Goal: Task Accomplishment & Management: Manage account settings

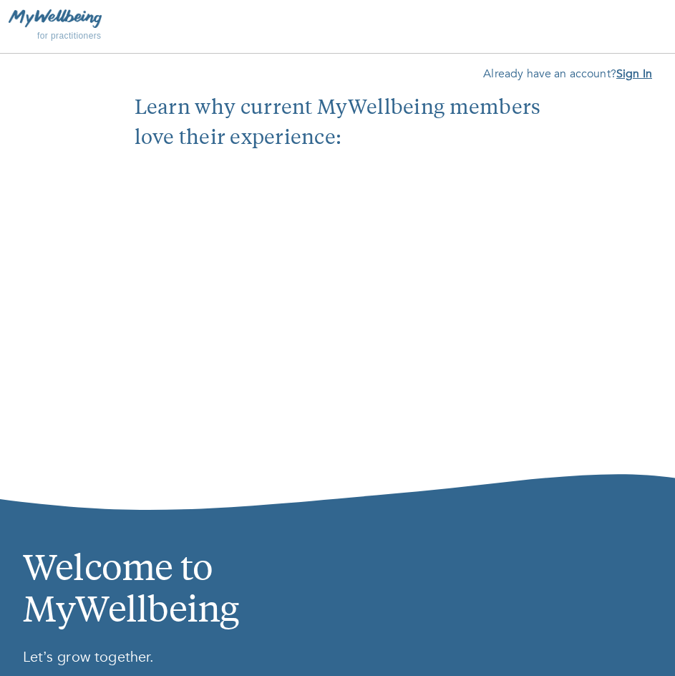
click at [627, 78] on b "Sign In" at bounding box center [635, 74] width 36 height 16
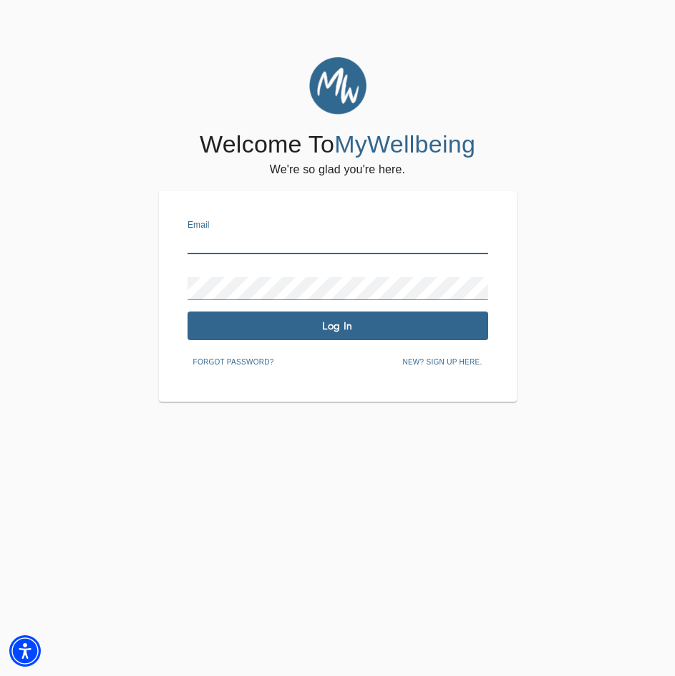
click at [309, 248] on input "text" at bounding box center [338, 242] width 301 height 23
type input "r"
type input "a"
type input "ashleigh.athen@dmcsmd.com"
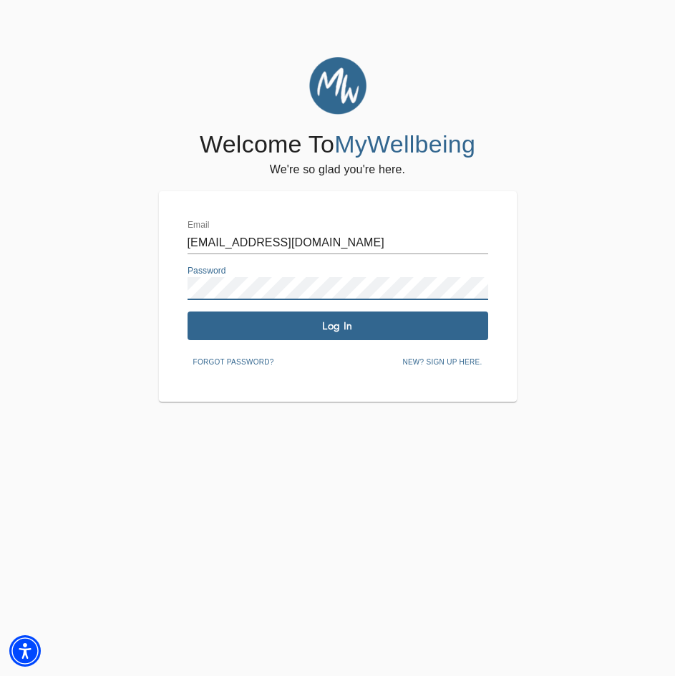
click at [329, 334] on button "Log In" at bounding box center [338, 326] width 301 height 29
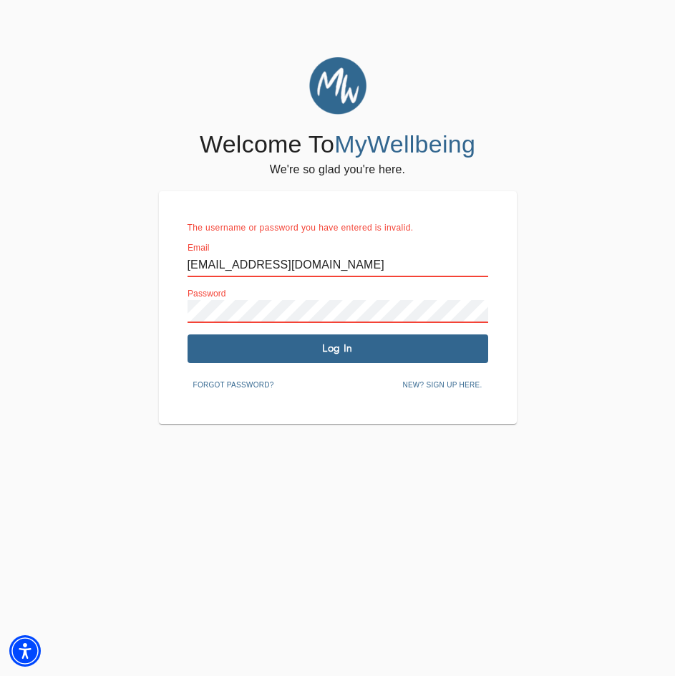
click at [252, 385] on span "Forgot password?" at bounding box center [233, 385] width 81 height 13
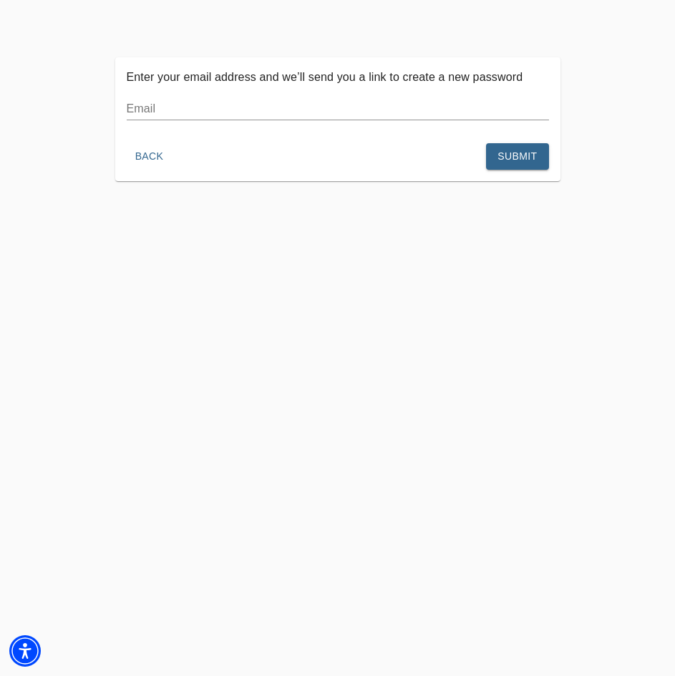
click at [190, 110] on input "text" at bounding box center [338, 108] width 422 height 23
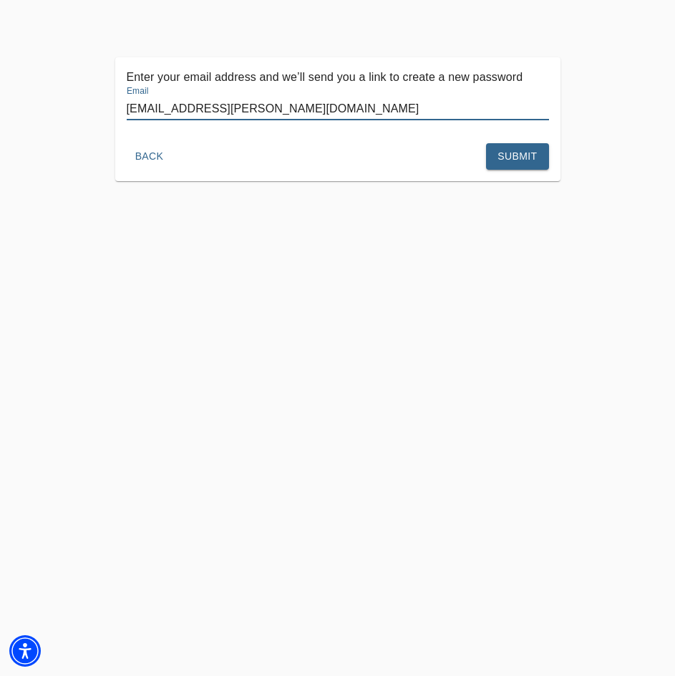
type input "raealyne.olarte@dmcsmd.com"
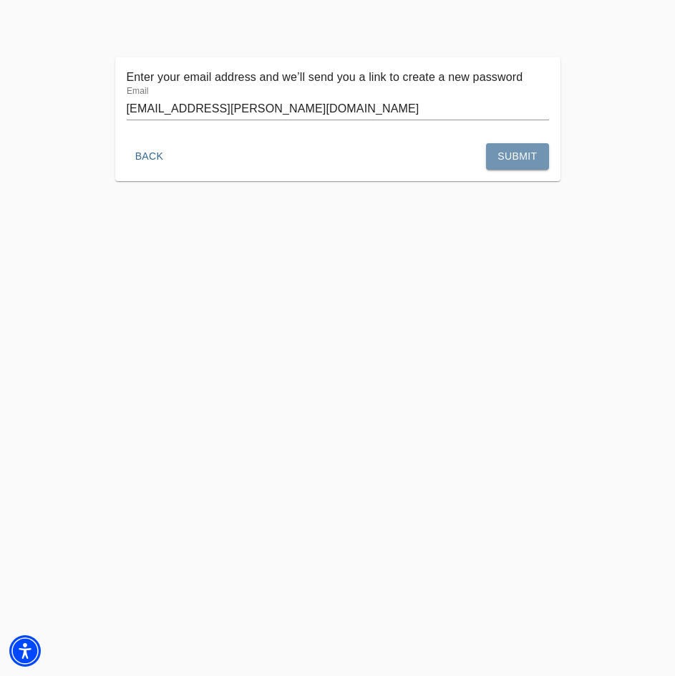
click at [519, 153] on span "Submit" at bounding box center [517, 157] width 39 height 18
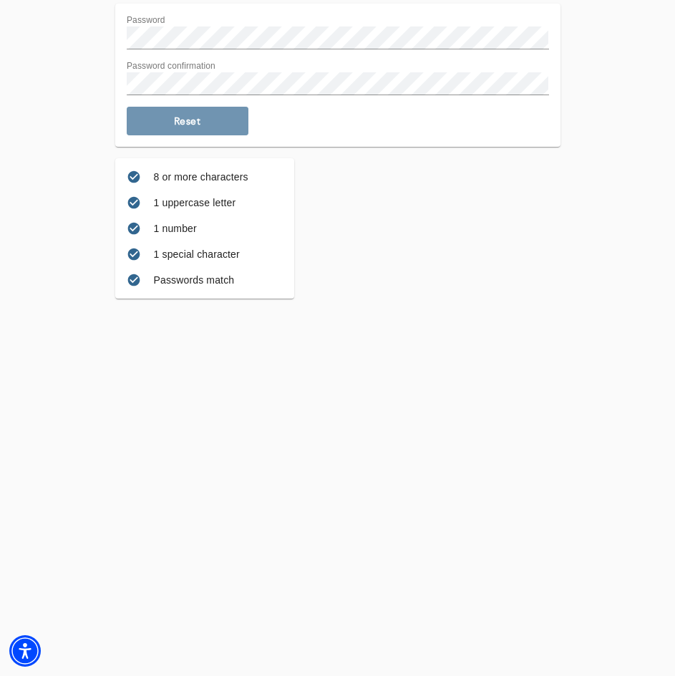
drag, startPoint x: 184, startPoint y: 115, endPoint x: 188, endPoint y: 105, distance: 10.9
click at [184, 110] on button "Reset" at bounding box center [188, 121] width 122 height 29
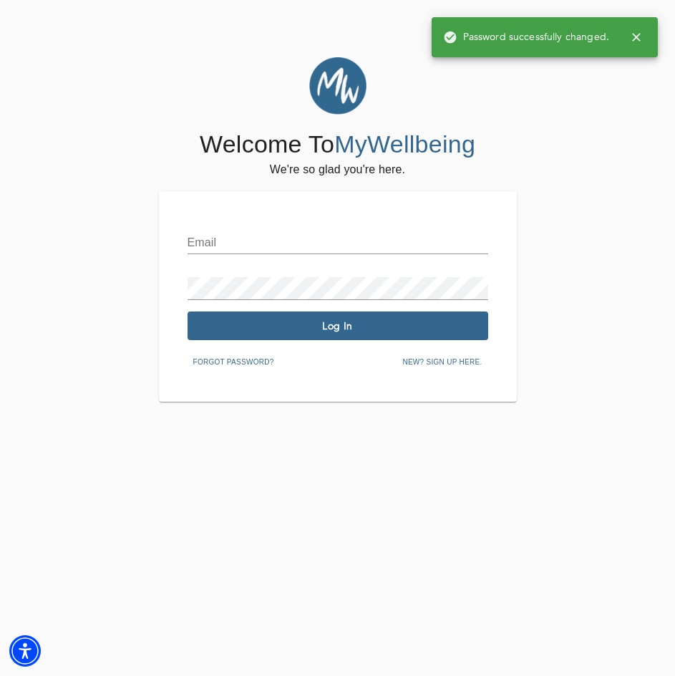
click at [231, 239] on input "text" at bounding box center [338, 242] width 301 height 23
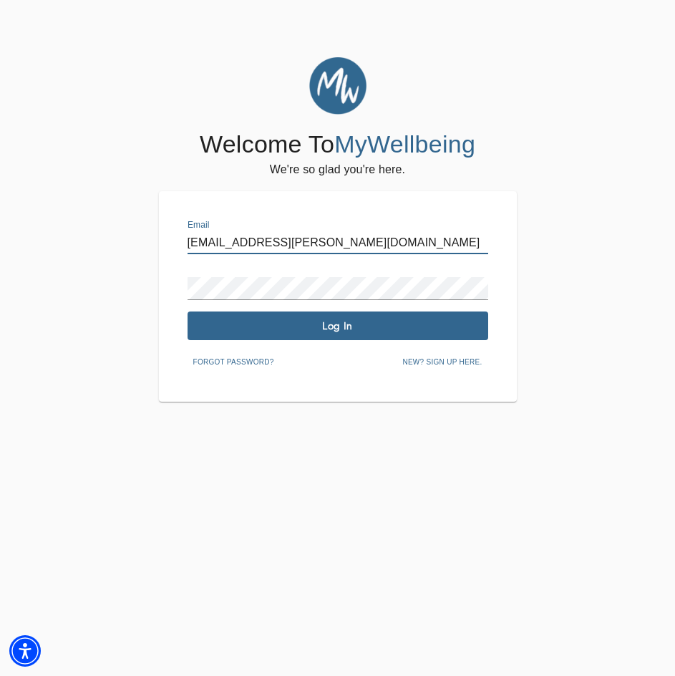
type input "raealyne.olarte@dmcsmd.com"
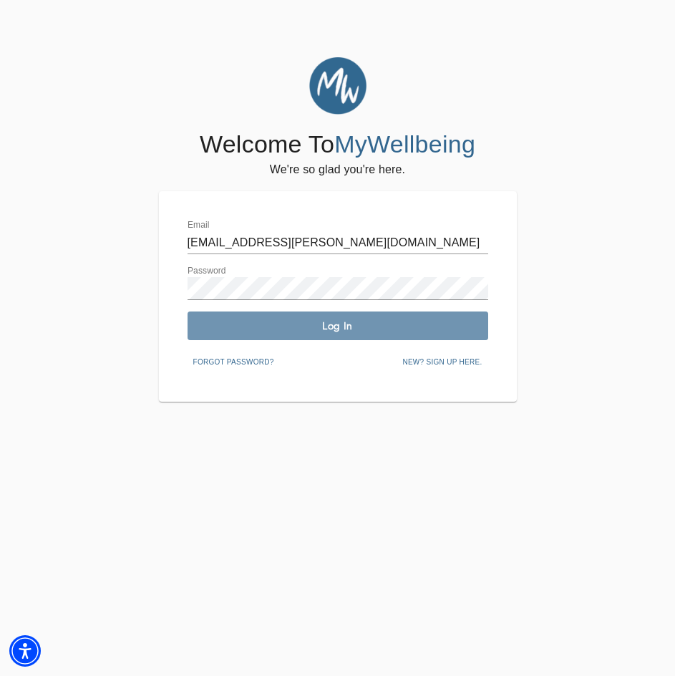
click at [349, 329] on span "Log In" at bounding box center [337, 326] width 289 height 14
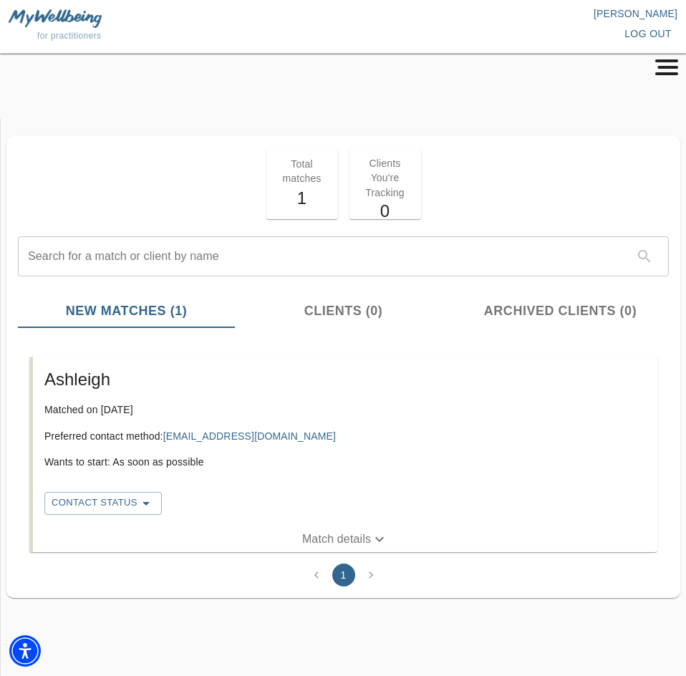
click at [649, 16] on p "Raealyne Olarte" at bounding box center [510, 13] width 334 height 14
click at [667, 79] on div at bounding box center [343, 69] width 675 height 21
click at [667, 70] on icon "button" at bounding box center [666, 67] width 27 height 16
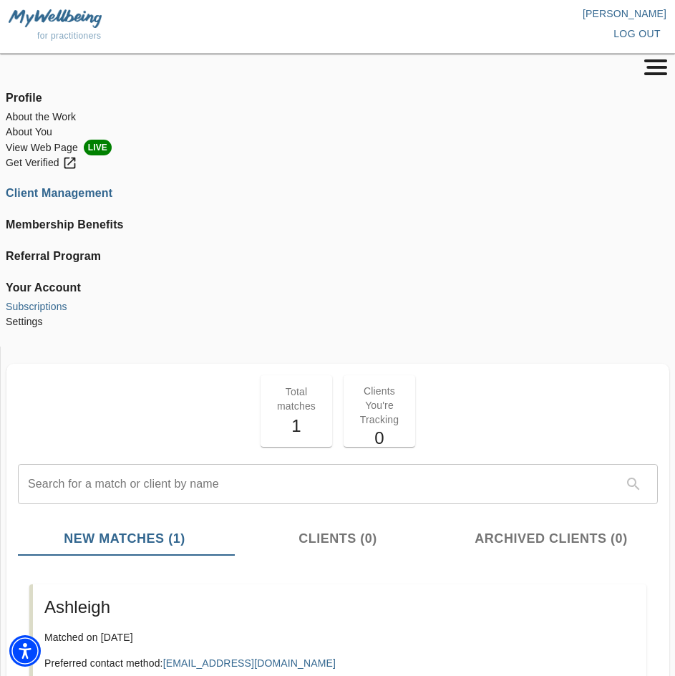
click at [36, 307] on li "Subscriptions" at bounding box center [338, 306] width 664 height 15
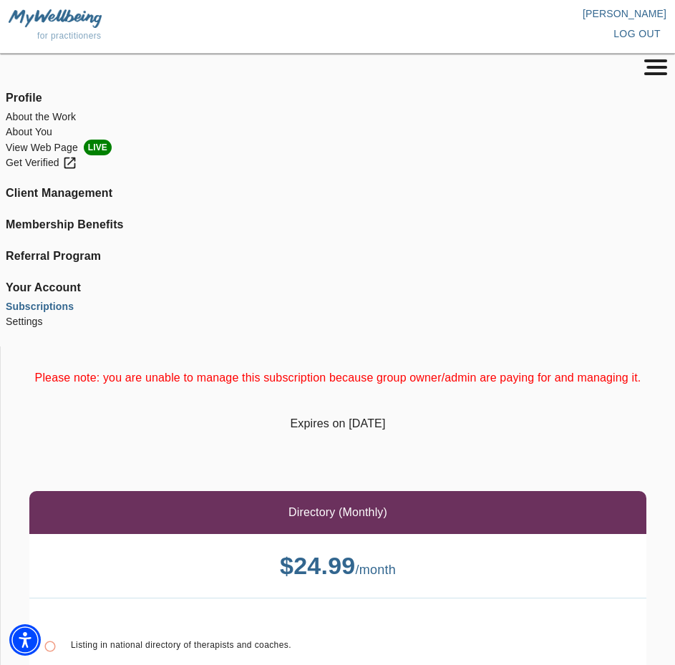
click at [646, 35] on span "log out" at bounding box center [637, 34] width 47 height 18
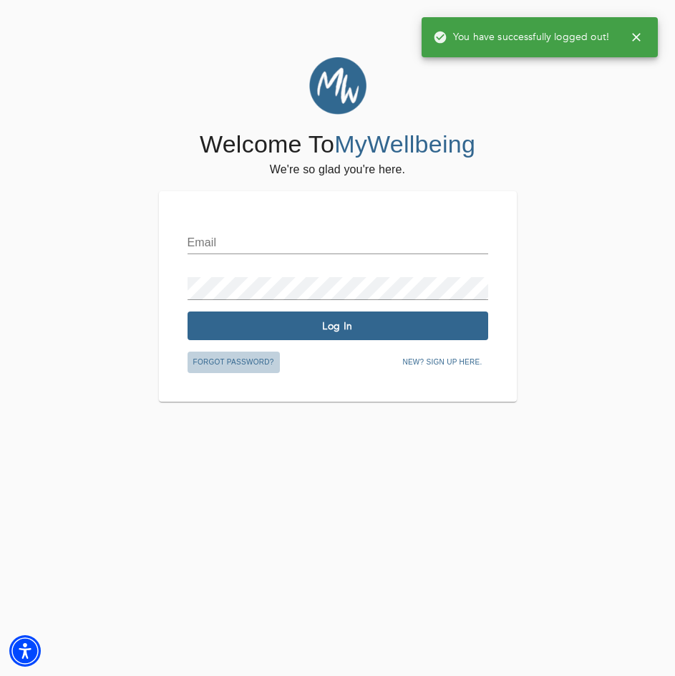
click at [245, 364] on span "Forgot password?" at bounding box center [233, 362] width 81 height 13
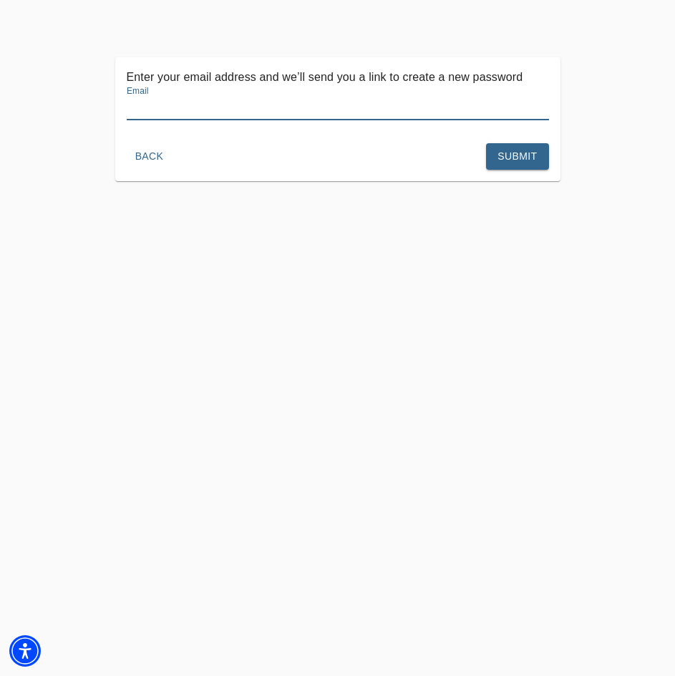
click at [161, 111] on input "text" at bounding box center [338, 108] width 422 height 23
type input "ashleigh.athen@dmcsmd.com"
click at [511, 158] on span "Submit" at bounding box center [517, 157] width 39 height 18
